Goal: Information Seeking & Learning: Check status

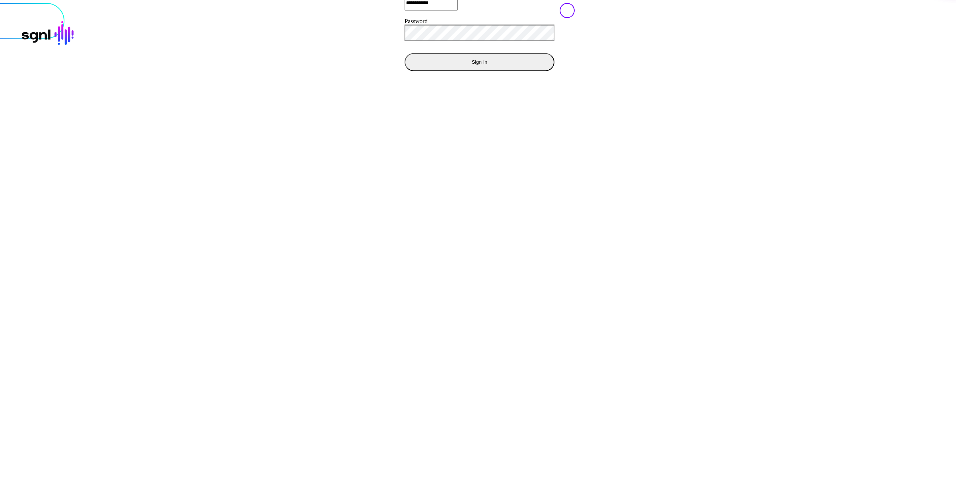
drag, startPoint x: 532, startPoint y: 274, endPoint x: 380, endPoint y: 308, distance: 156.6
click at [530, 86] on div "**********" at bounding box center [480, 3] width 968 height 166
click at [329, 86] on div "**********" at bounding box center [480, 3] width 968 height 166
click at [405, 71] on button "Sign In" at bounding box center [480, 62] width 150 height 18
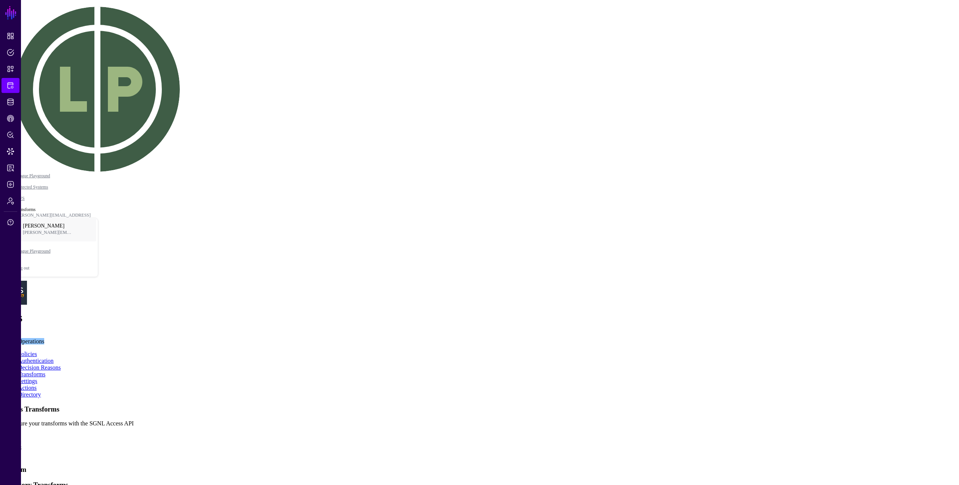
click at [847, 405] on app-integrations-item-transforms "Access Transforms Configure your transforms with the SGNL Access API Custom Dir…" at bounding box center [479, 485] width 953 height 160
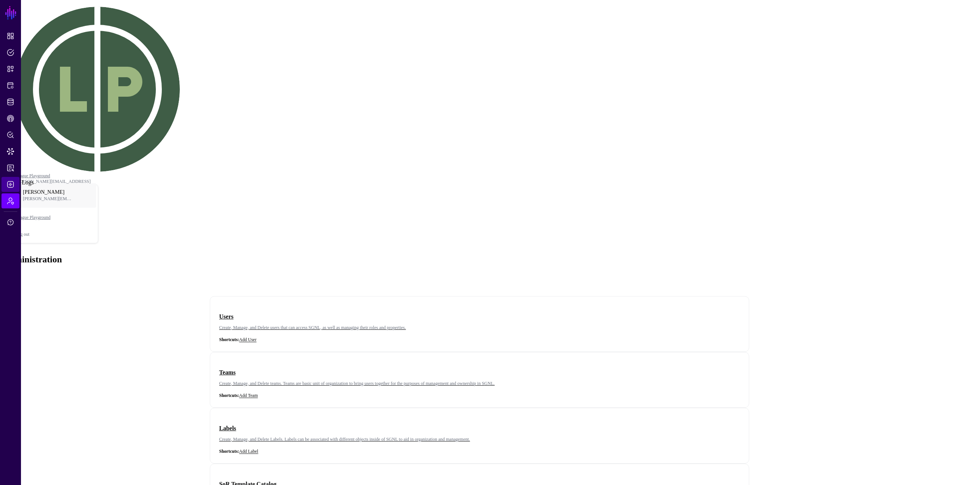
click at [10, 186] on span "Logs" at bounding box center [10, 184] width 7 height 7
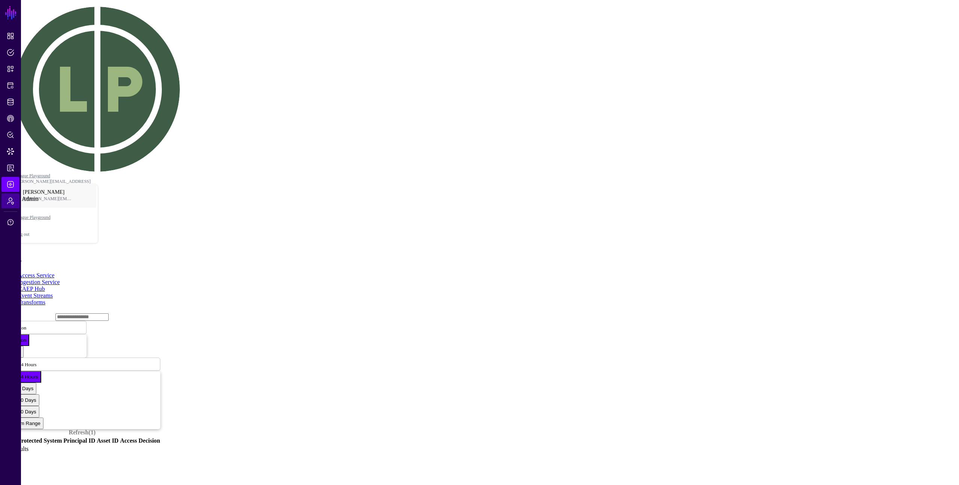
click at [5, 205] on link "Admin" at bounding box center [10, 200] width 18 height 15
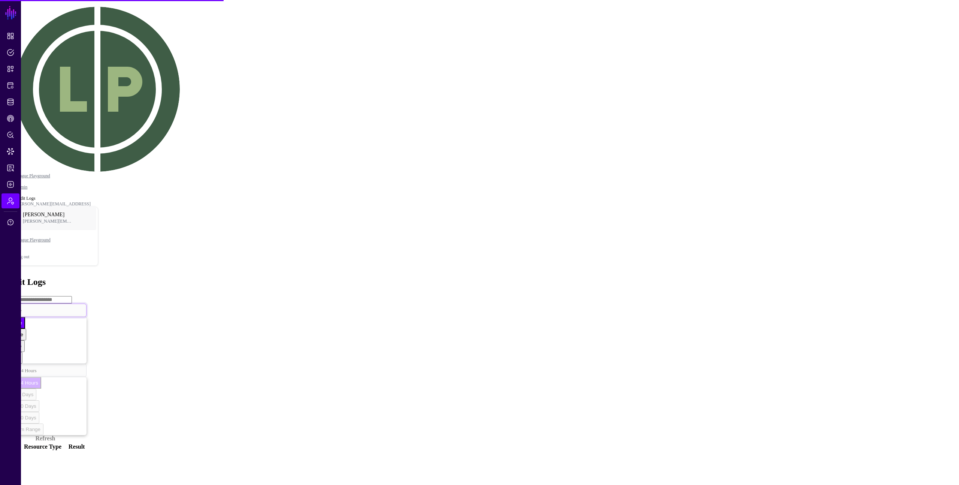
click at [26, 307] on span at bounding box center [24, 310] width 4 height 6
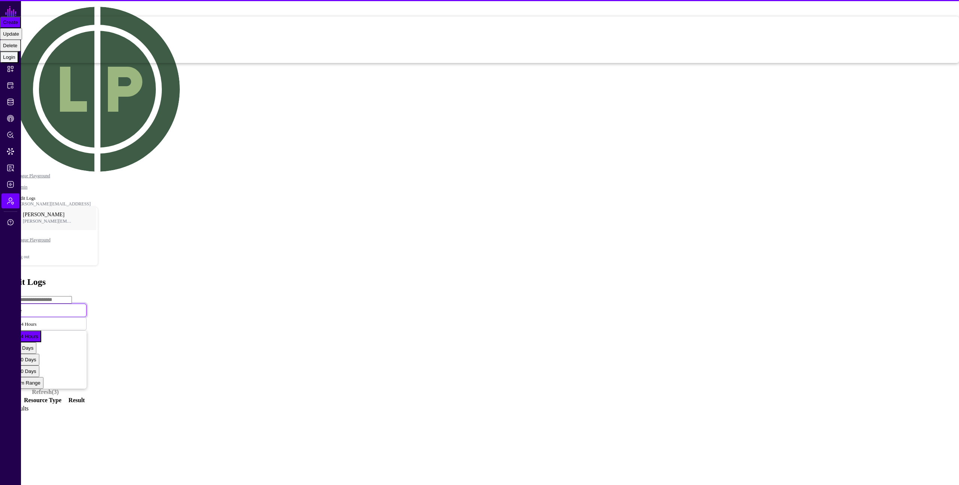
click at [15, 60] on div "Login" at bounding box center [9, 57] width 12 height 6
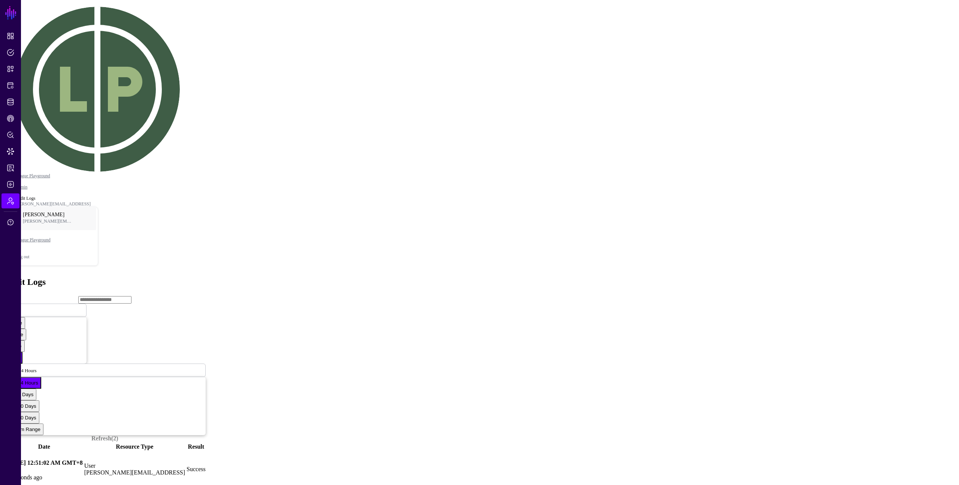
click at [4, 469] on link at bounding box center [4, 469] width 0 height 0
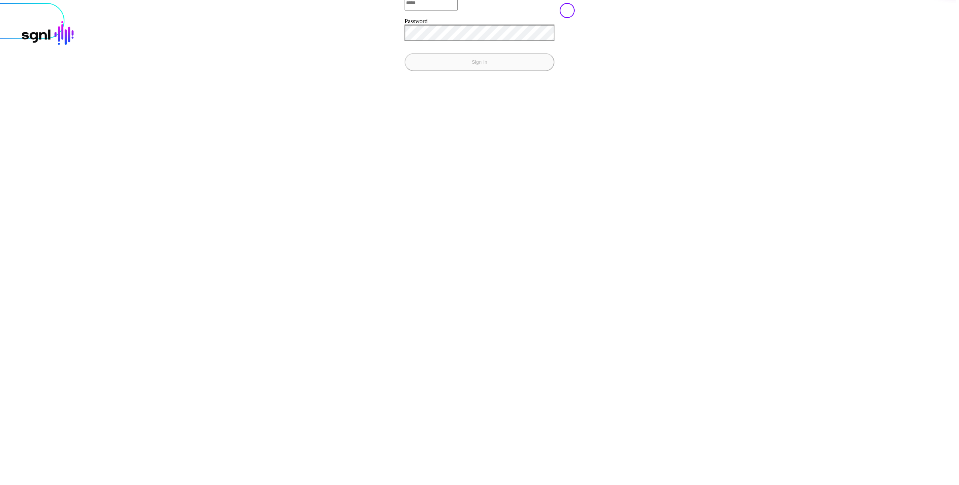
type input "**********"
click at [405, 71] on button "Sign In" at bounding box center [480, 62] width 150 height 18
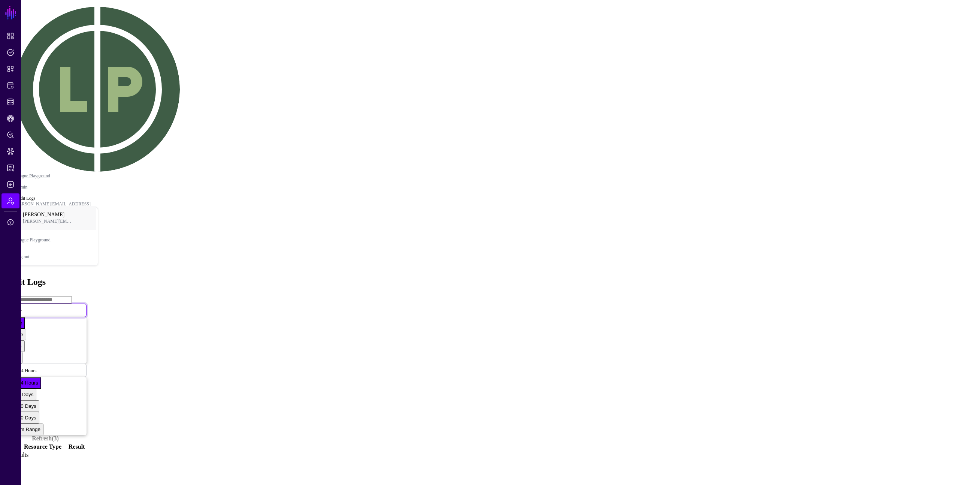
click at [22, 307] on span "Create" at bounding box center [15, 310] width 13 height 6
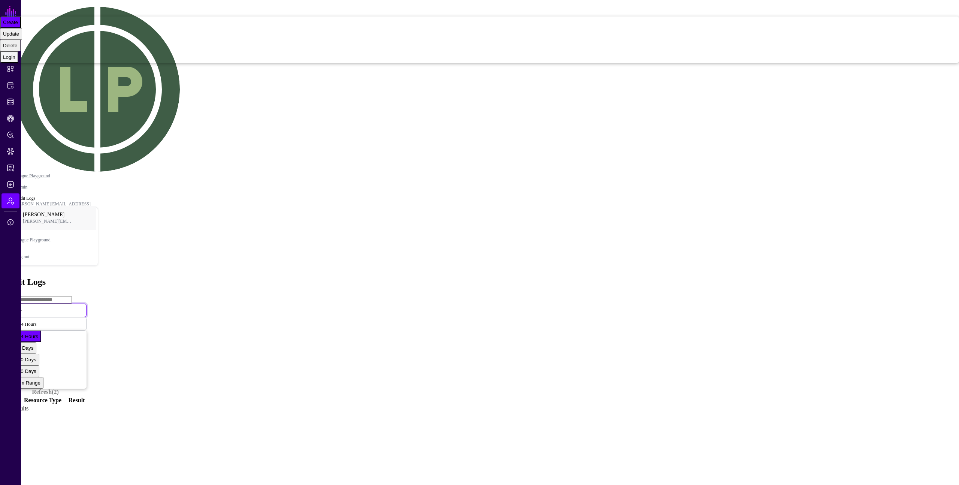
click at [18, 63] on button "Login" at bounding box center [9, 57] width 18 height 12
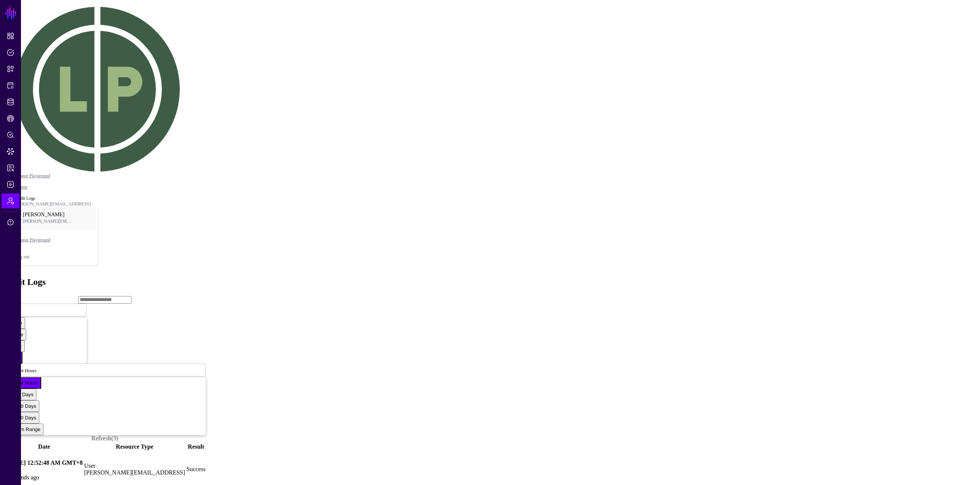
click at [4, 469] on link at bounding box center [4, 469] width 0 height 0
drag, startPoint x: 54, startPoint y: 145, endPoint x: 95, endPoint y: 148, distance: 40.6
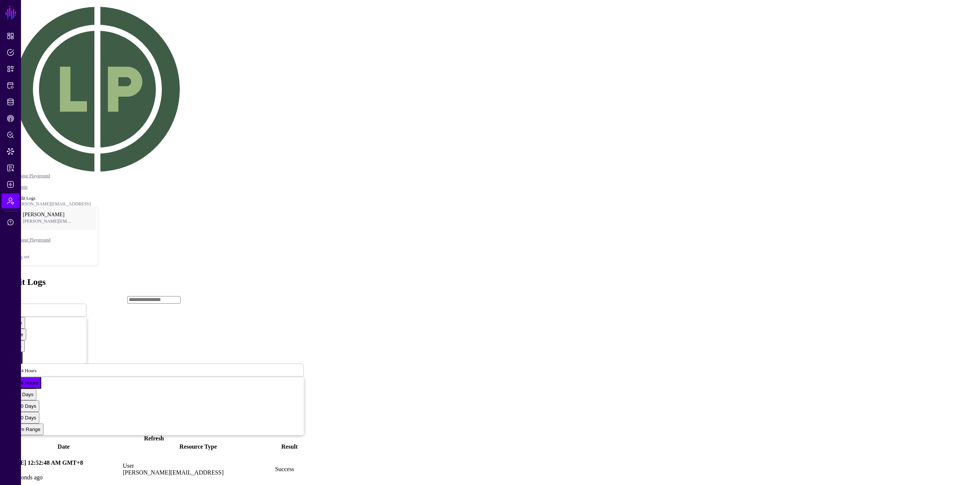
copy h5 "Log Details"
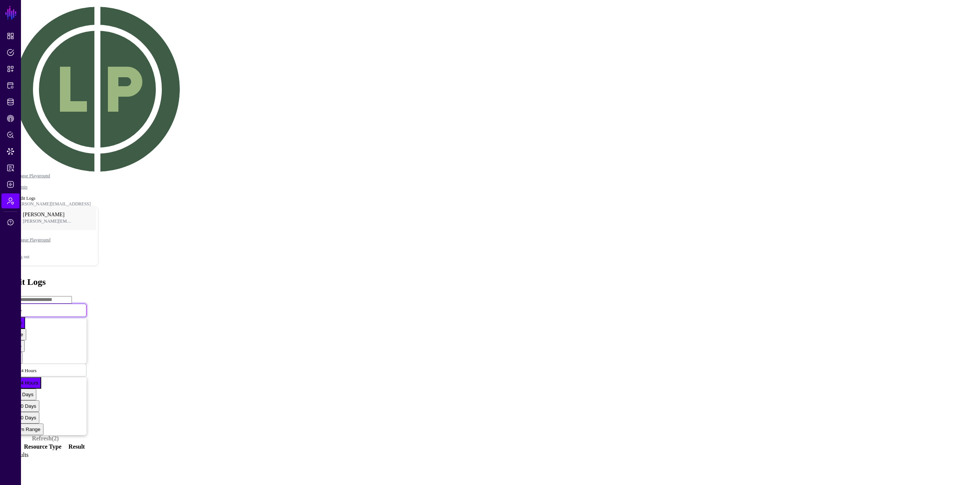
click at [22, 307] on span "Create" at bounding box center [15, 310] width 13 height 6
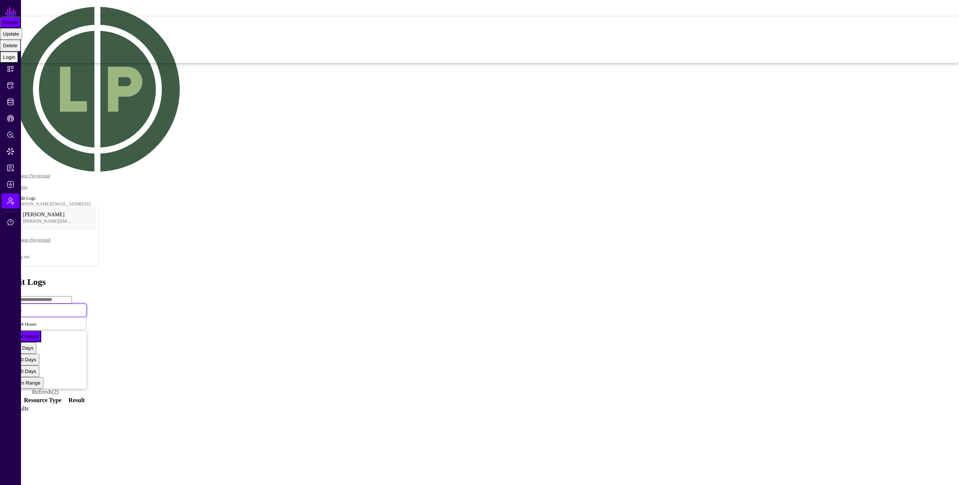
click at [18, 63] on button "Login" at bounding box center [9, 57] width 18 height 12
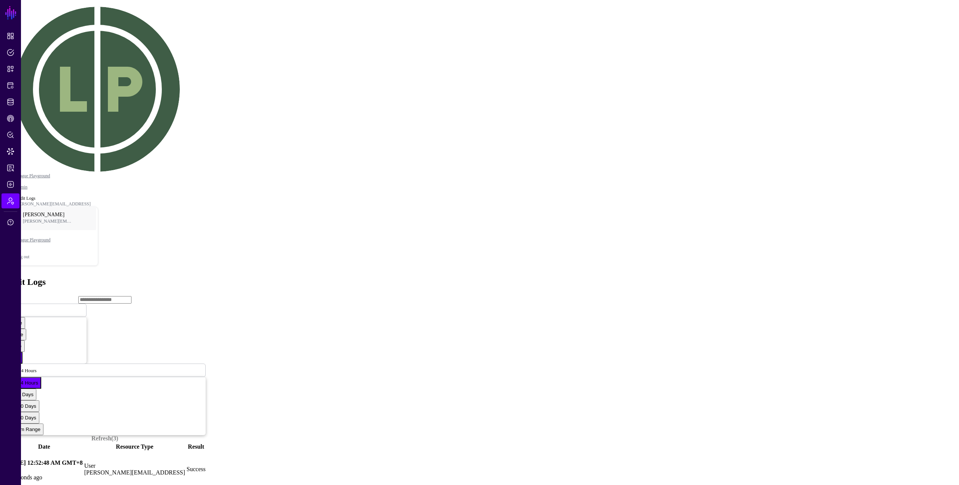
click at [4, 469] on link at bounding box center [4, 469] width 0 height 0
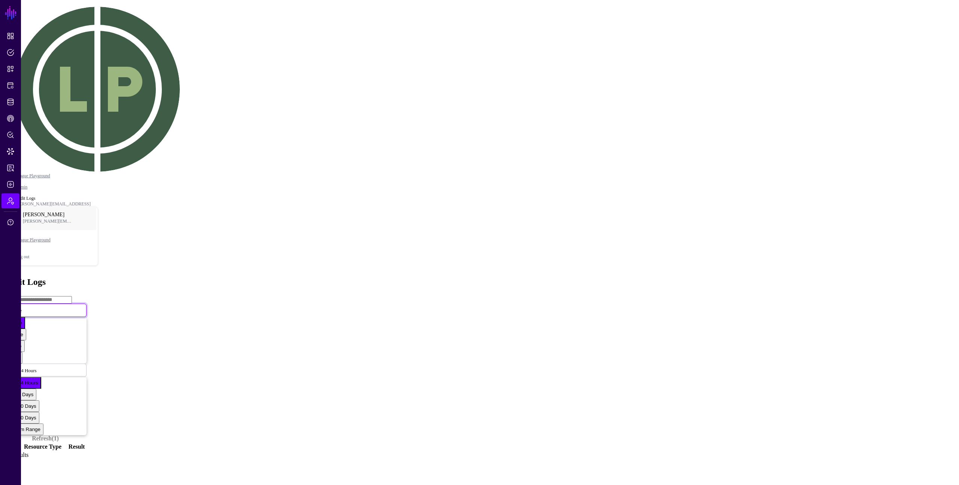
click at [26, 307] on span at bounding box center [26, 310] width 0 height 6
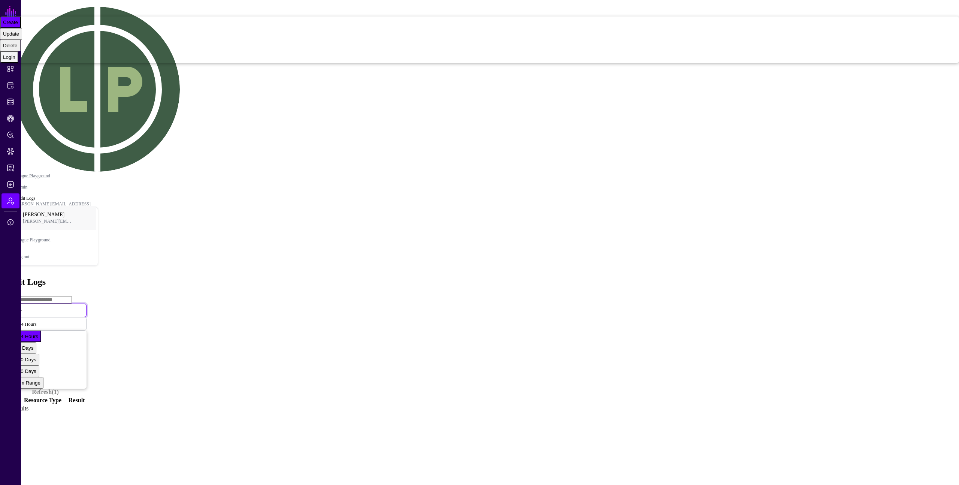
click at [15, 60] on div "Login" at bounding box center [9, 57] width 12 height 6
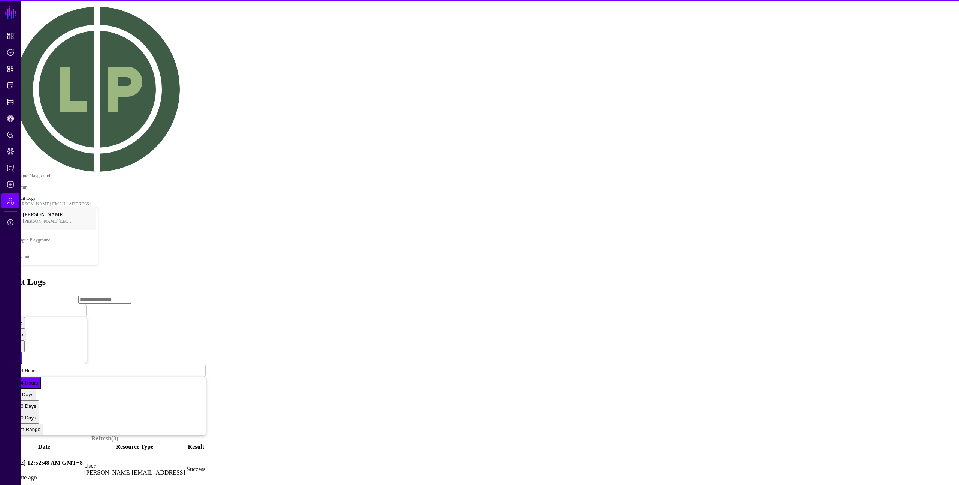
click at [4, 451] on td at bounding box center [4, 469] width 1 height 36
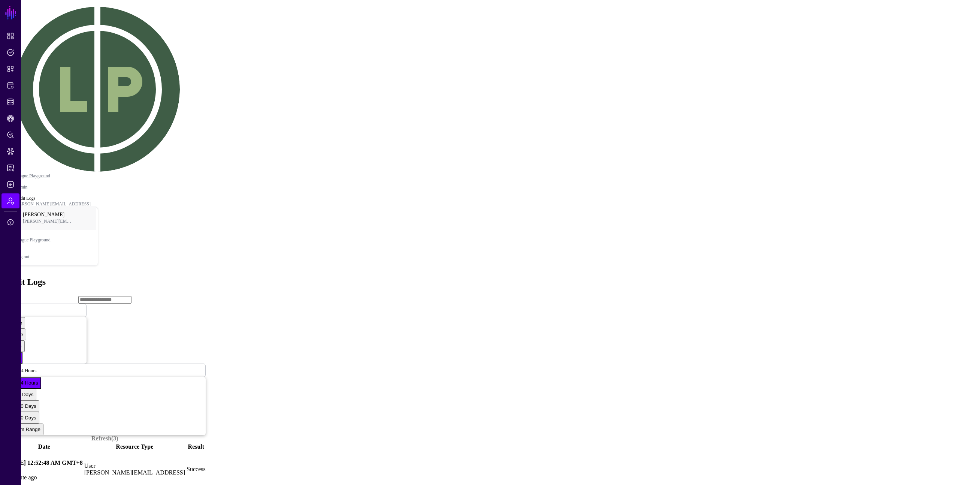
click at [4, 469] on link at bounding box center [4, 469] width 0 height 0
click at [397, 277] on div "Audit Logs" at bounding box center [479, 282] width 953 height 10
